Goal: Task Accomplishment & Management: Use online tool/utility

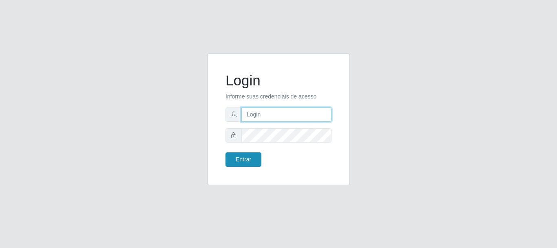
type input "caio@B1"
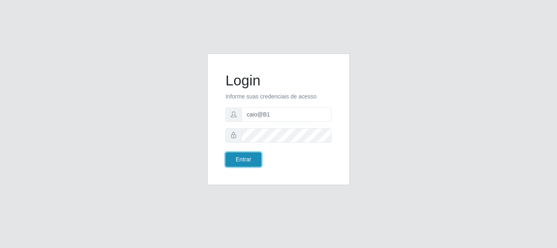
click at [236, 159] on button "Entrar" at bounding box center [244, 159] width 36 height 14
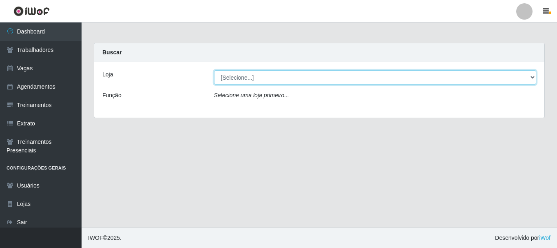
click at [532, 76] on select "[Selecione...] Bemais Supermercados - B1 [GEOGRAPHIC_DATA]" at bounding box center [375, 77] width 323 height 14
select select "403"
click at [214, 70] on select "[Selecione...] Bemais Supermercados - B1 [GEOGRAPHIC_DATA]" at bounding box center [375, 77] width 323 height 14
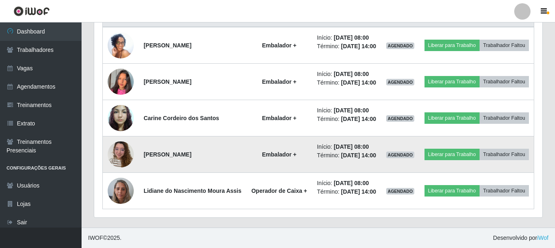
scroll to position [361, 0]
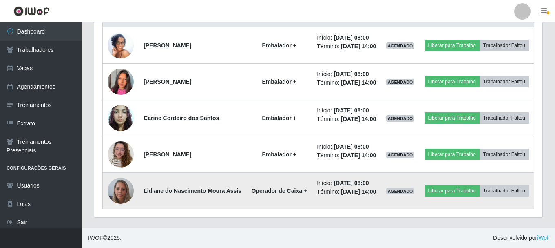
click at [126, 189] on img at bounding box center [121, 190] width 26 height 35
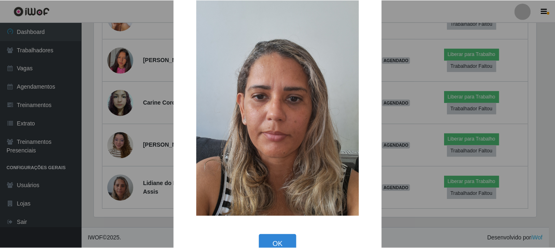
scroll to position [41, 0]
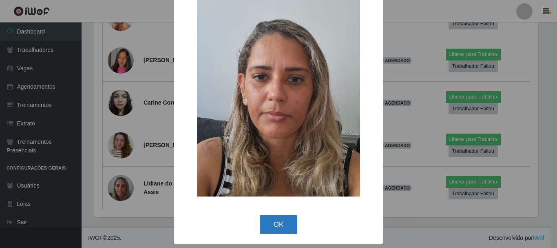
click at [282, 226] on button "OK" at bounding box center [279, 224] width 38 height 19
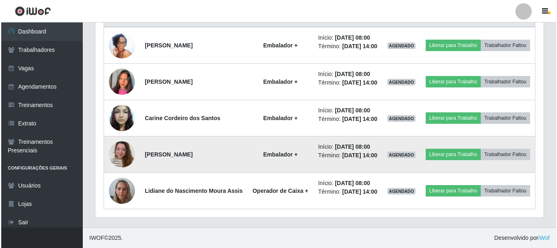
scroll to position [361, 0]
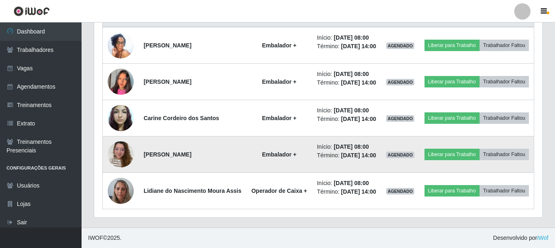
click at [123, 149] on img at bounding box center [121, 154] width 26 height 35
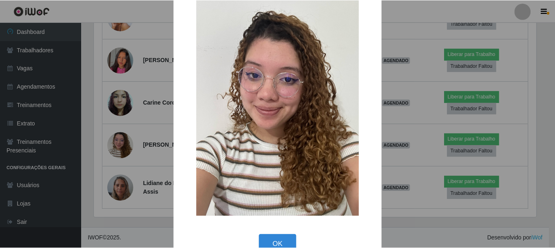
scroll to position [41, 0]
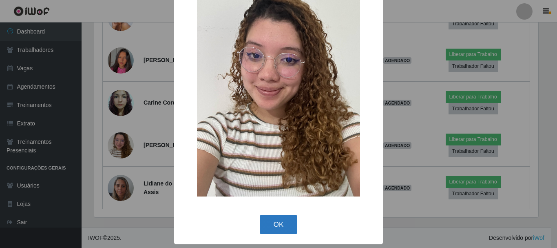
click at [272, 228] on button "OK" at bounding box center [279, 224] width 38 height 19
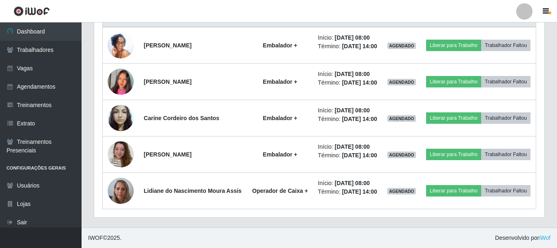
scroll to position [169, 448]
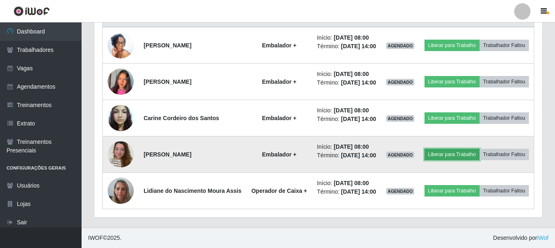
click at [470, 148] on button "Liberar para Trabalho" at bounding box center [452, 153] width 55 height 11
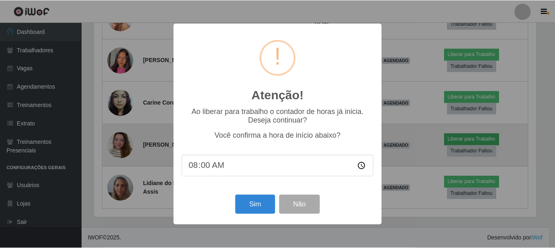
scroll to position [169, 444]
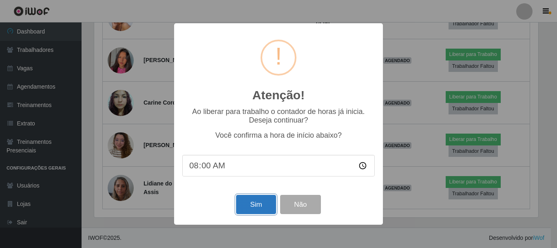
click at [257, 210] on button "Sim" at bounding box center [256, 204] width 40 height 19
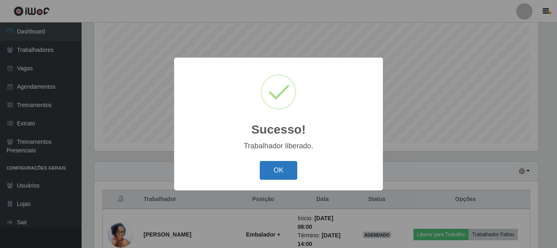
click at [281, 168] on button "OK" at bounding box center [279, 170] width 38 height 19
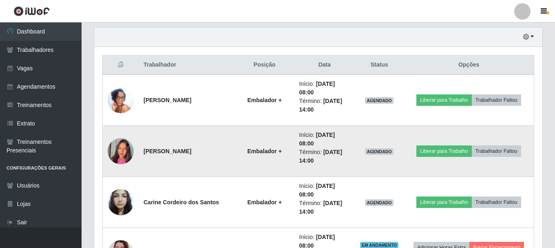
scroll to position [281, 0]
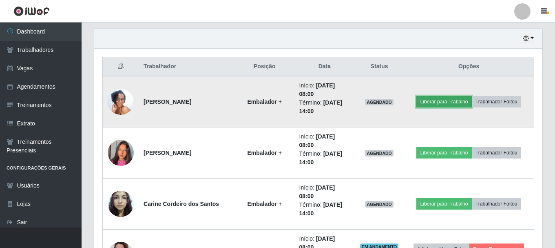
click at [429, 101] on button "Liberar para Trabalho" at bounding box center [443, 101] width 55 height 11
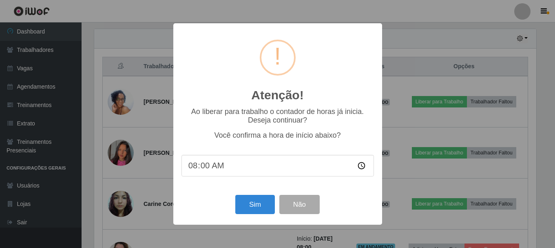
scroll to position [169, 444]
click at [252, 204] on button "Sim" at bounding box center [256, 204] width 40 height 19
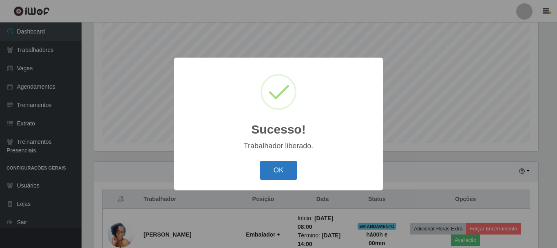
click at [284, 177] on button "OK" at bounding box center [279, 170] width 38 height 19
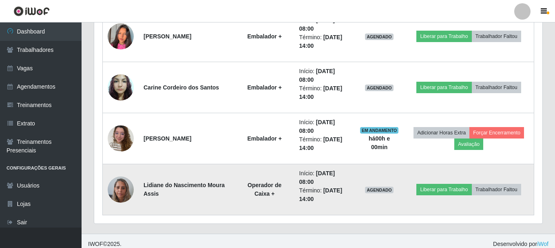
scroll to position [404, 0]
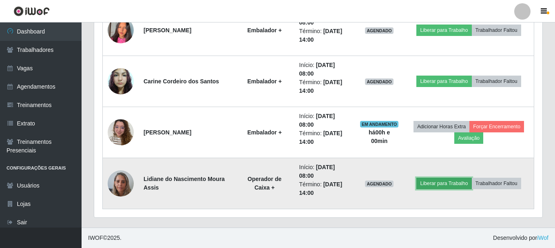
click at [454, 185] on button "Liberar para Trabalho" at bounding box center [443, 182] width 55 height 11
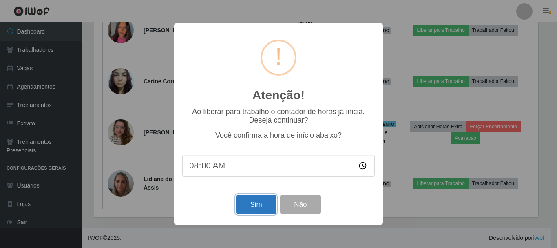
click at [242, 204] on button "Sim" at bounding box center [256, 204] width 40 height 19
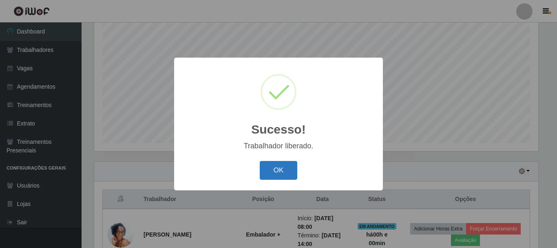
click at [285, 172] on button "OK" at bounding box center [279, 170] width 38 height 19
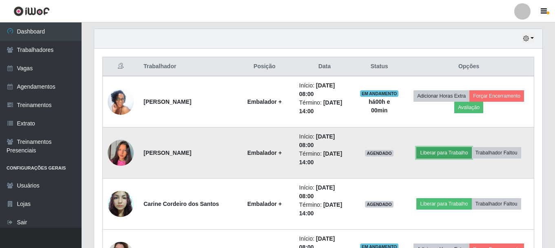
click at [433, 156] on button "Liberar para Trabalho" at bounding box center [443, 152] width 55 height 11
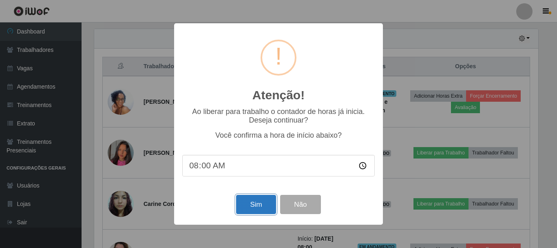
click at [256, 208] on button "Sim" at bounding box center [256, 204] width 40 height 19
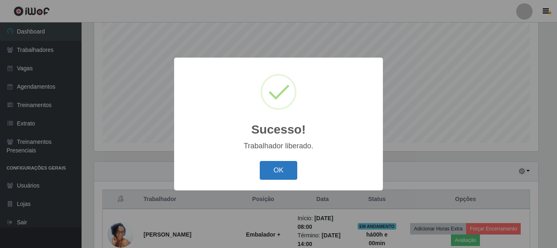
click at [277, 171] on button "OK" at bounding box center [279, 170] width 38 height 19
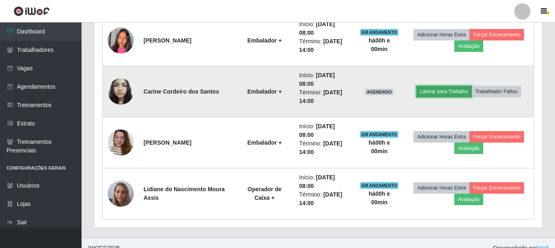
click at [455, 93] on button "Liberar para Trabalho" at bounding box center [443, 91] width 55 height 11
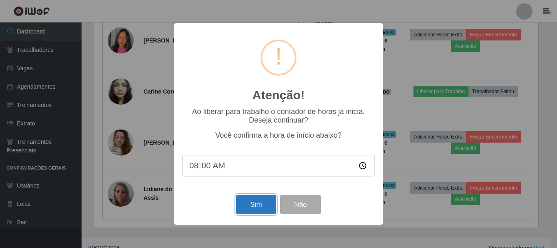
click at [248, 206] on button "Sim" at bounding box center [256, 204] width 40 height 19
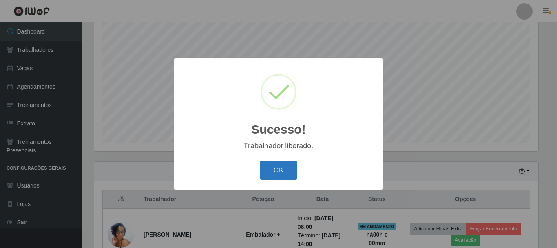
click at [273, 170] on button "OK" at bounding box center [279, 170] width 38 height 19
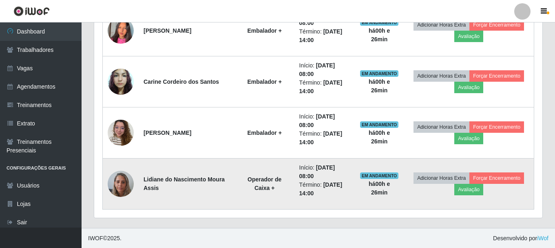
scroll to position [404, 0]
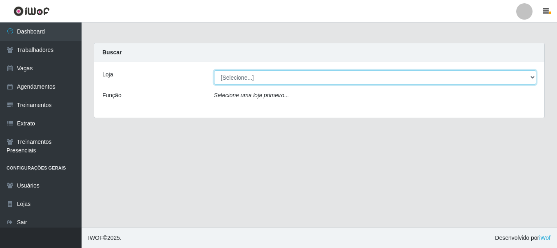
click at [279, 80] on select "[Selecione...] Bemais Supermercados - B1 [GEOGRAPHIC_DATA]" at bounding box center [375, 77] width 323 height 14
select select "403"
click at [214, 70] on select "[Selecione...] Bemais Supermercados - B1 [GEOGRAPHIC_DATA]" at bounding box center [375, 77] width 323 height 14
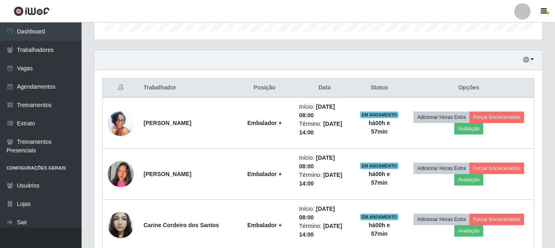
scroll to position [286, 0]
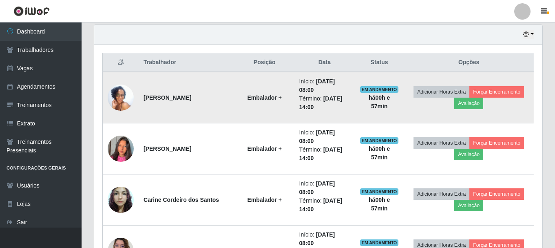
click at [116, 93] on img at bounding box center [121, 98] width 26 height 58
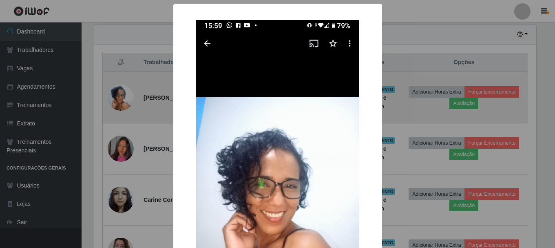
scroll to position [169, 444]
click at [116, 93] on div "× OK Cancel" at bounding box center [278, 124] width 557 height 248
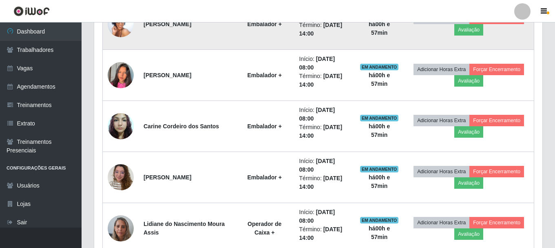
scroll to position [367, 0]
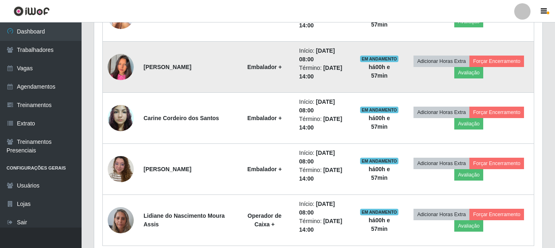
click at [124, 75] on img at bounding box center [121, 67] width 26 height 47
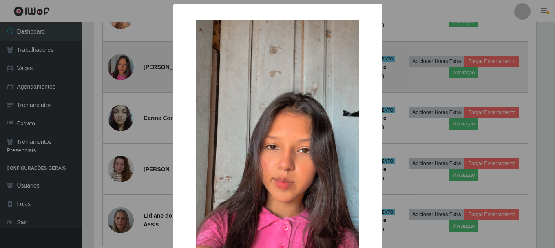
scroll to position [169, 444]
click at [124, 75] on div "× OK Cancel" at bounding box center [278, 124] width 557 height 248
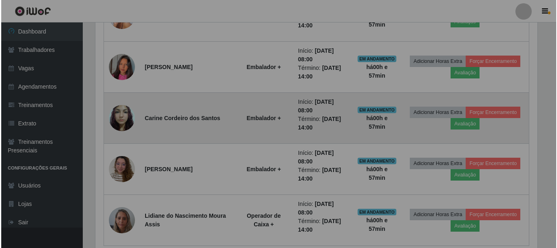
scroll to position [169, 448]
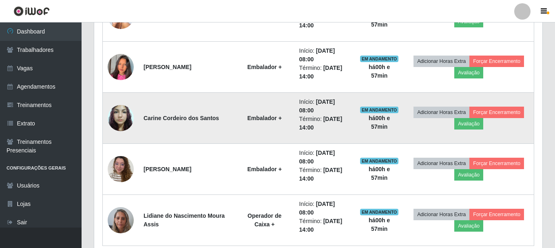
click at [117, 119] on img at bounding box center [121, 117] width 26 height 35
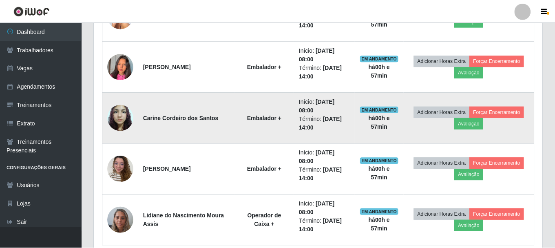
scroll to position [169, 444]
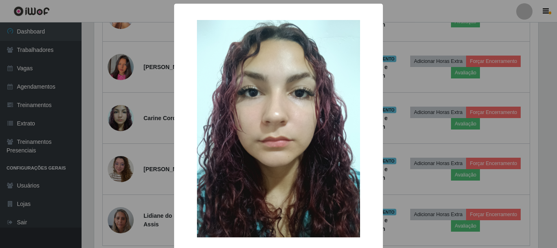
click at [131, 101] on div "× OK Cancel" at bounding box center [278, 124] width 557 height 248
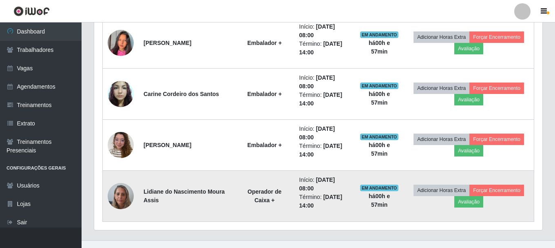
scroll to position [404, 0]
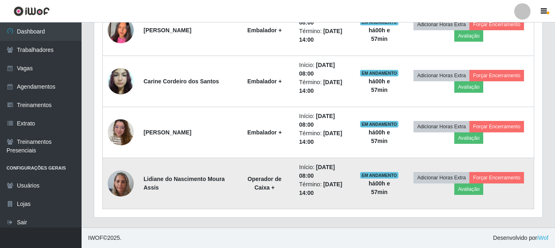
click at [122, 182] on img at bounding box center [121, 183] width 26 height 35
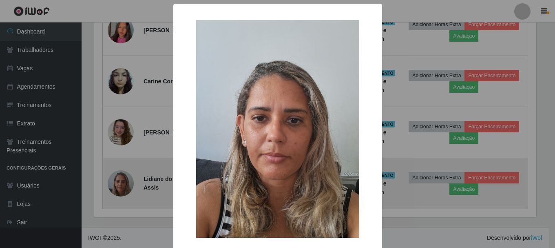
scroll to position [169, 444]
click at [122, 182] on div "× OK Cancel" at bounding box center [278, 124] width 557 height 248
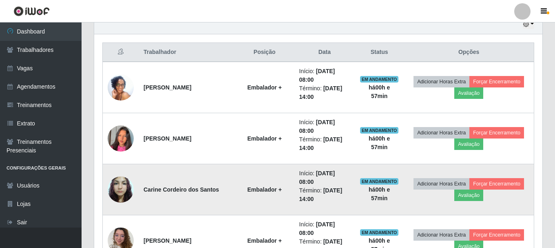
scroll to position [281, 0]
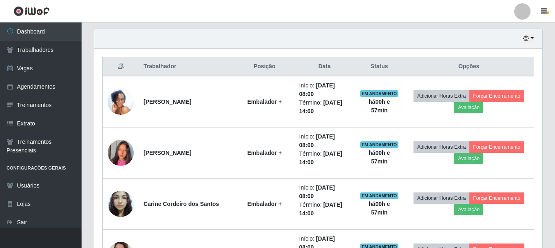
click at [533, 33] on div "Hoje 1 dia 3 dias 1 Semana Não encerrados" at bounding box center [318, 39] width 448 height 20
click at [530, 35] on button "button" at bounding box center [528, 38] width 11 height 9
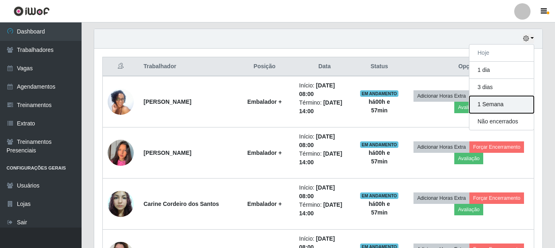
click at [502, 103] on button "1 Semana" at bounding box center [502, 104] width 64 height 17
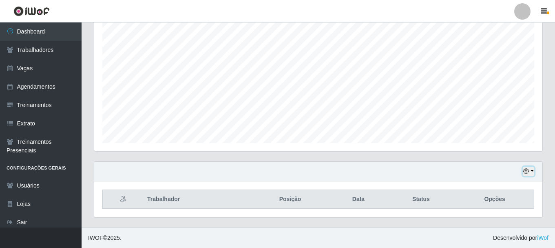
click at [524, 171] on icon "button" at bounding box center [526, 171] width 6 height 6
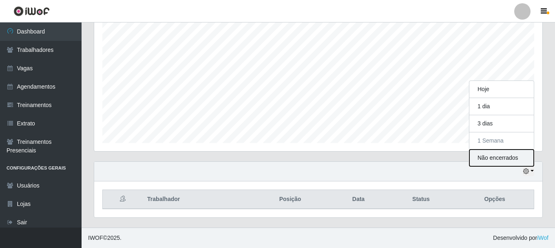
click at [498, 157] on button "Não encerrados" at bounding box center [502, 157] width 64 height 17
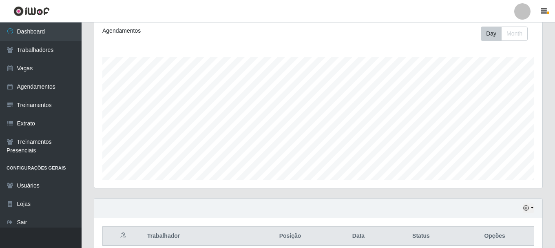
scroll to position [149, 0]
